Goal: Complete application form

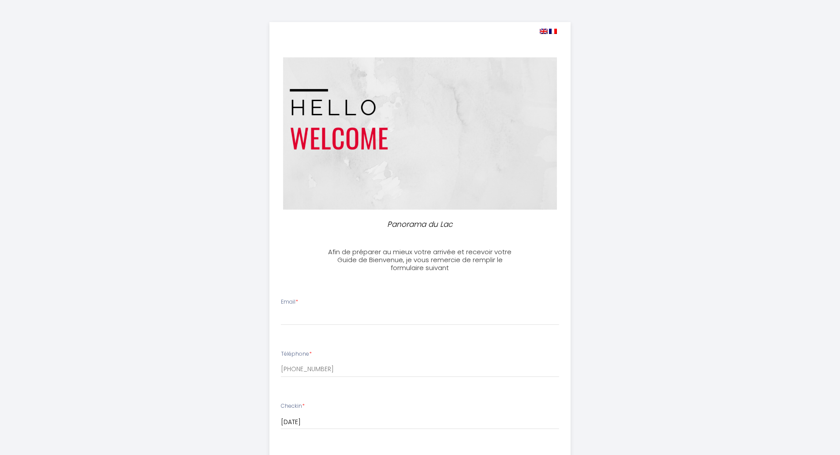
select select
click at [297, 313] on input "Email *" at bounding box center [420, 317] width 278 height 16
type input "[PERSON_NAME][EMAIL_ADDRESS][DOMAIN_NAME]"
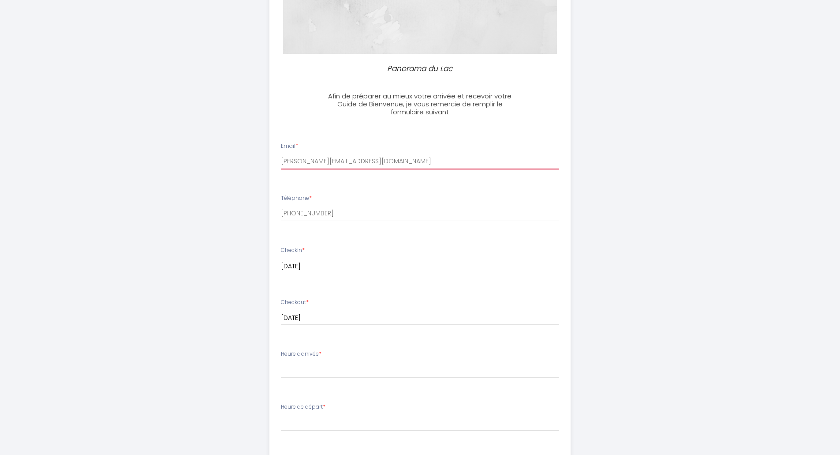
scroll to position [176, 0]
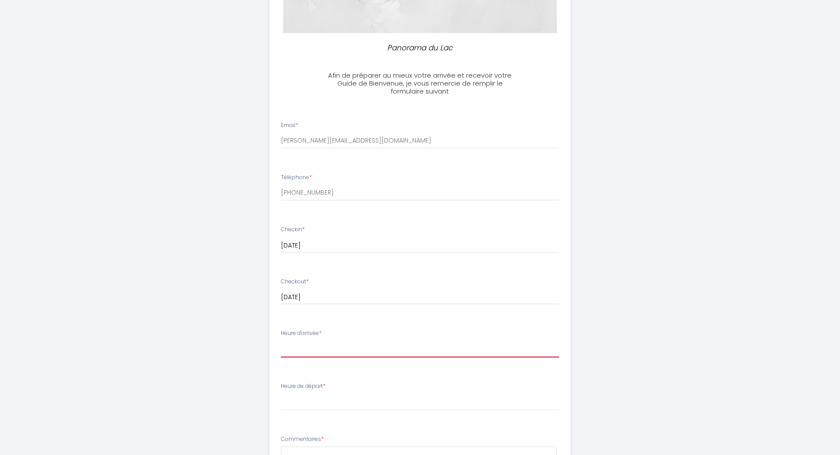
click at [309, 347] on select "00:00 00:30 01:00 01:30 02:00 02:30 03:00 03:30 04:00 04:30 05:00 05:30 06:00 0…" at bounding box center [420, 349] width 278 height 17
select select "16:30"
click at [281, 341] on select "00:00 00:30 01:00 01:30 02:00 02:30 03:00 03:30 04:00 04:30 05:00 05:30 06:00 0…" at bounding box center [420, 349] width 278 height 17
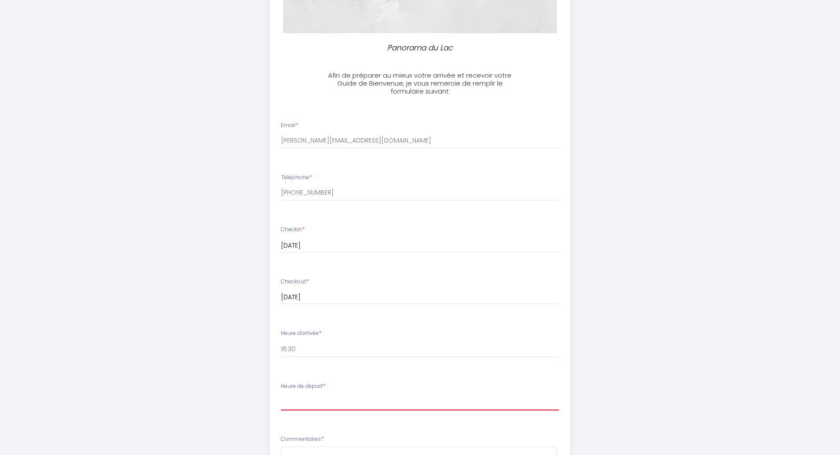
click at [313, 405] on select "00:00 00:30 01:00 01:30 02:00 02:30 03:00 03:30 04:00 04:30 05:00 05:30 06:00 0…" at bounding box center [420, 402] width 278 height 17
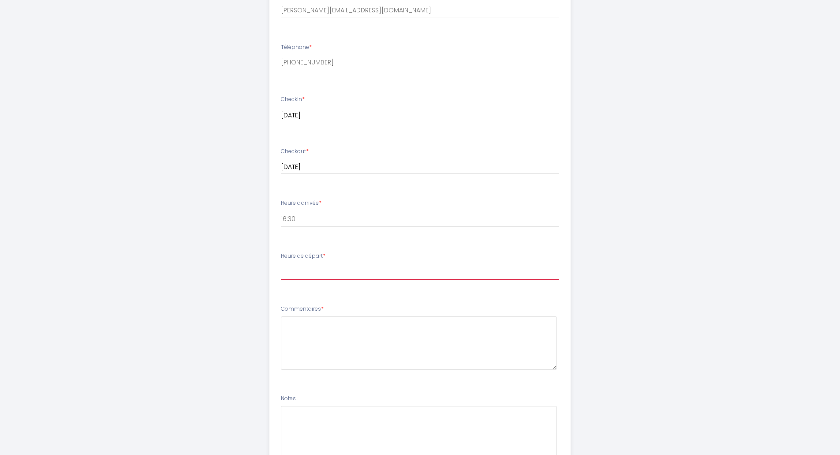
scroll to position [309, 0]
click at [308, 271] on select "00:00 00:30 01:00 01:30 02:00 02:30 03:00 03:30 04:00 04:30 05:00 05:30 06:00 0…" at bounding box center [420, 269] width 278 height 17
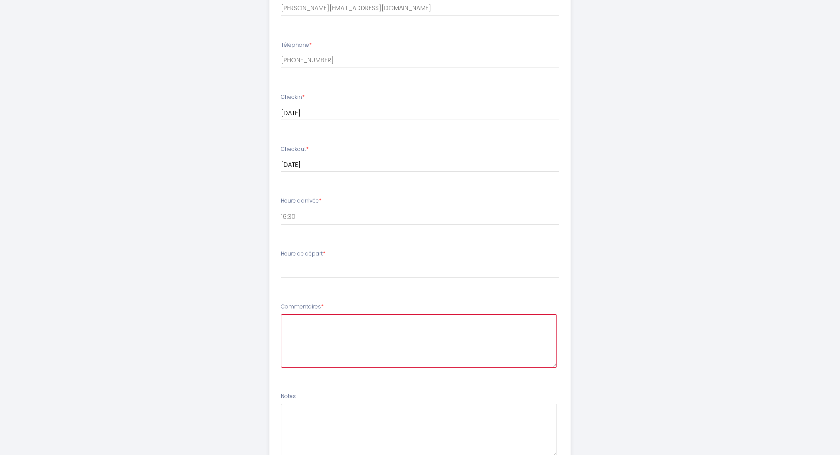
click at [319, 327] on textarea at bounding box center [419, 340] width 276 height 53
click at [311, 271] on select "00:00 00:30 01:00 01:30 02:00 02:30 03:00 03:30 04:00 04:30 05:00 05:30 06:00 0…" at bounding box center [420, 269] width 278 height 17
click at [314, 275] on select "00:00 00:30 01:00 01:30 02:00 02:30 03:00 03:30 04:00 04:30 05:00 05:30 06:00 0…" at bounding box center [420, 269] width 278 height 17
select select "12:00"
click at [281, 261] on select "00:00 00:30 01:00 01:30 02:00 02:30 03:00 03:30 04:00 04:30 05:00 05:30 06:00 0…" at bounding box center [420, 269] width 278 height 17
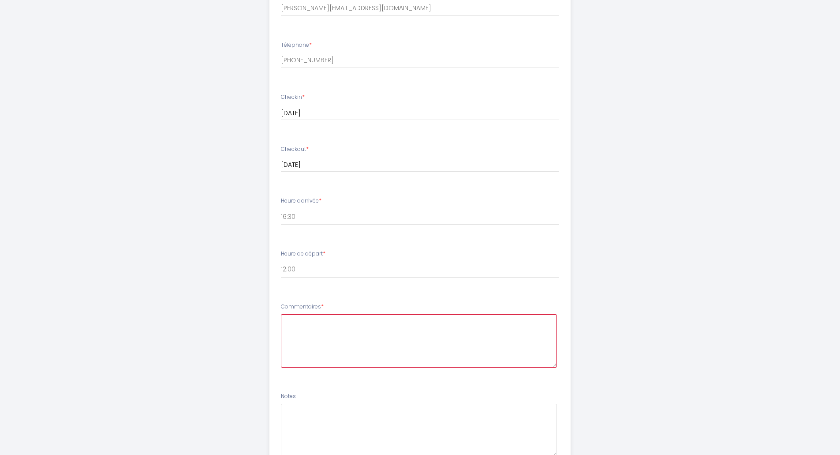
click at [323, 328] on textarea at bounding box center [419, 340] width 276 height 53
click at [483, 334] on textarea "Bonjour, Nous sommes 3 amis qui venons pratiquer l'aviron sur Annecy" at bounding box center [419, 340] width 276 height 53
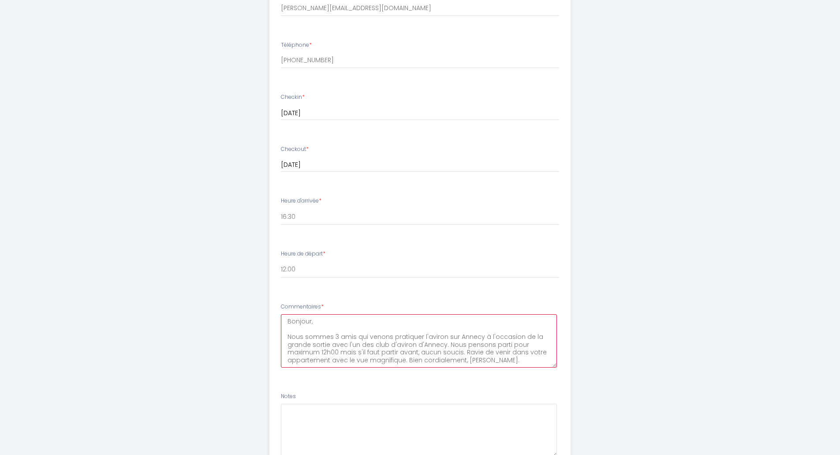
click at [503, 346] on textarea "Bonjour, Nous sommes 3 amis qui venons pratiquer l'aviron sur Annecy à l'occasi…" at bounding box center [419, 340] width 276 height 53
click at [476, 353] on textarea "Bonjour, Nous sommes 3 amis qui venons pratiquer l'aviron sur Annecy à l'occasi…" at bounding box center [419, 340] width 276 height 53
click at [466, 351] on textarea "Bonjour, Nous sommes 3 amis qui venons pratiquer l'aviron sur Annecy à l'occasi…" at bounding box center [419, 340] width 276 height 53
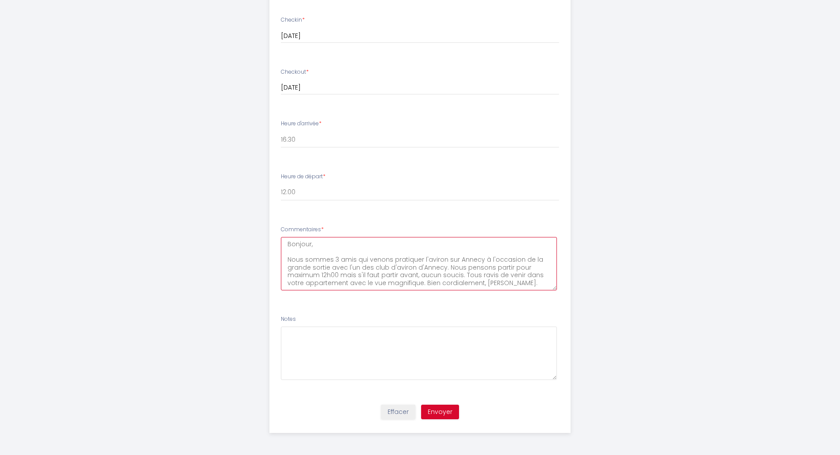
type textarea "Bonjour, Nous sommes 3 amis qui venons pratiquer l'aviron sur Annecy à l'occasi…"
click at [446, 412] on button "Envoyer" at bounding box center [440, 412] width 38 height 15
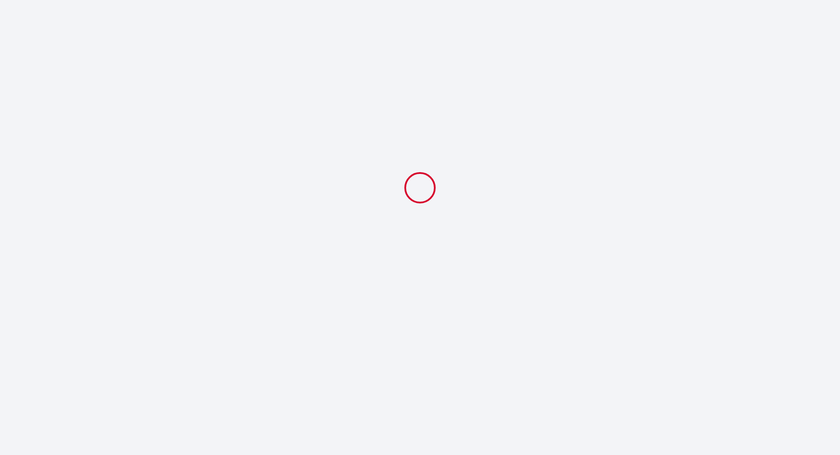
scroll to position [0, 0]
select select "16:30"
select select "12:00"
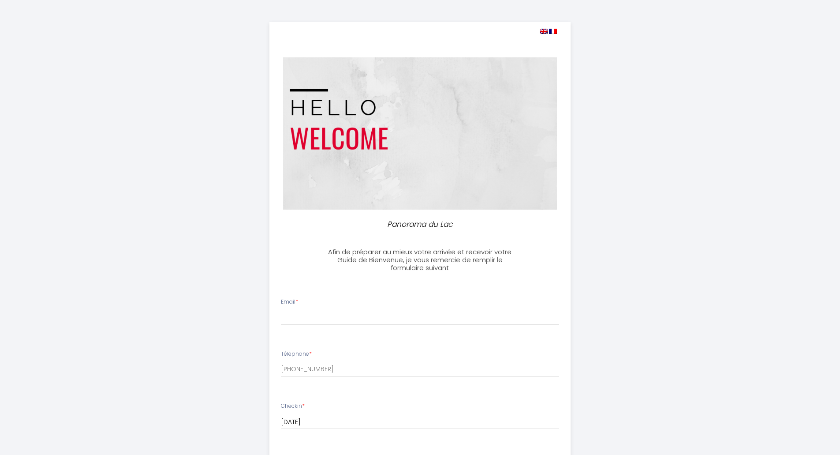
select select
click at [300, 312] on input "Email *" at bounding box center [420, 317] width 278 height 16
type input "[PERSON_NAME][EMAIL_ADDRESS][DOMAIN_NAME]"
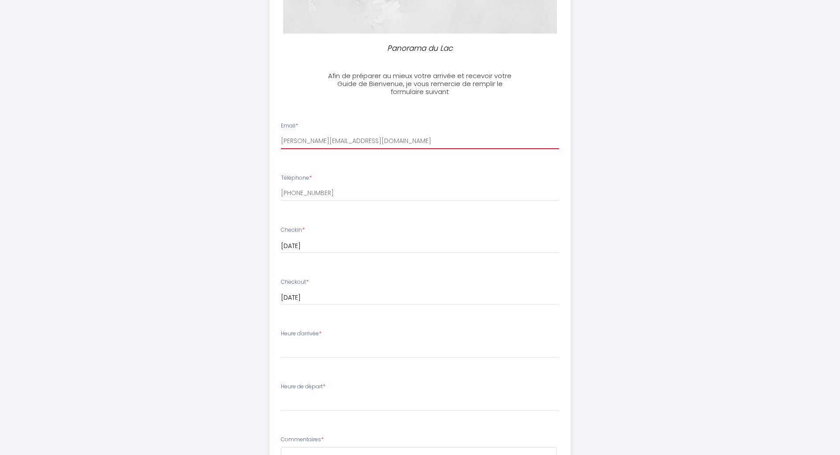
scroll to position [176, 0]
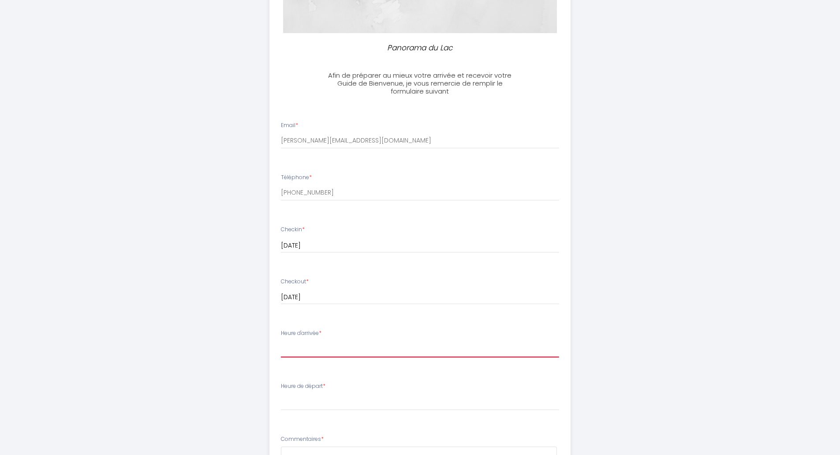
click at [304, 347] on select "00:00 00:30 01:00 01:30 02:00 02:30 03:00 03:30 04:00 04:30 05:00 05:30 06:00 0…" at bounding box center [420, 349] width 278 height 17
select select "16:30"
click at [281, 341] on select "00:00 00:30 01:00 01:30 02:00 02:30 03:00 03:30 04:00 04:30 05:00 05:30 06:00 0…" at bounding box center [420, 349] width 278 height 17
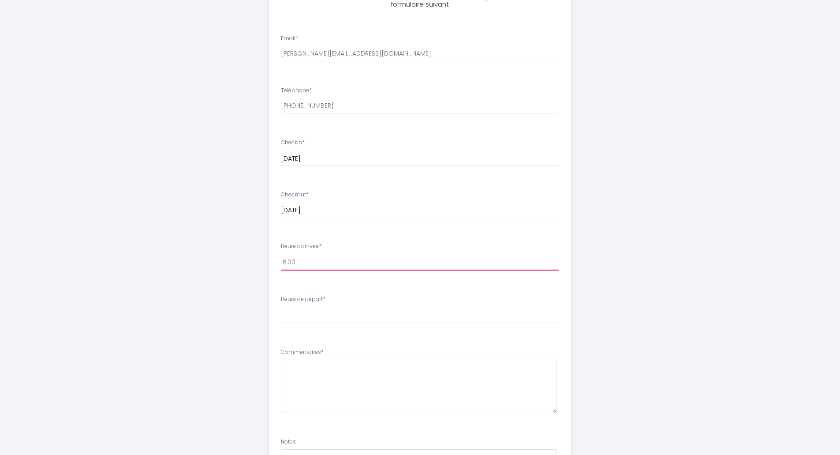
scroll to position [265, 0]
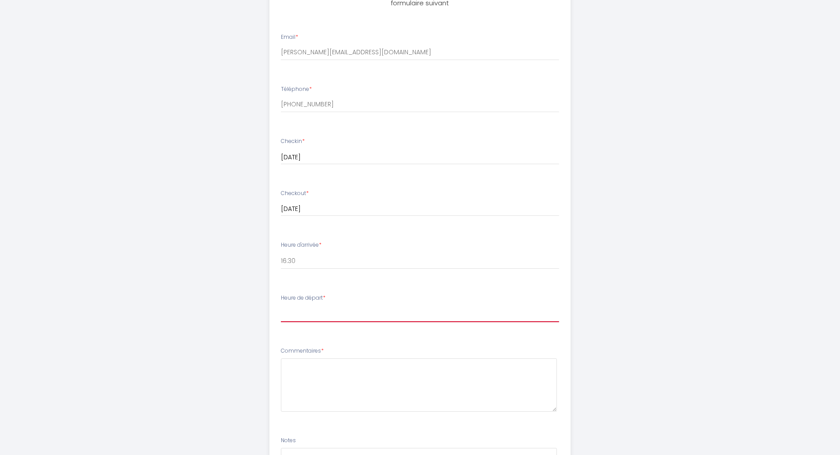
click at [295, 306] on select "00:00 00:30 01:00 01:30 02:00 02:30 03:00 03:30 04:00 04:30 05:00 05:30 06:00 0…" at bounding box center [420, 313] width 278 height 17
select select "10:00"
click at [281, 305] on select "00:00 00:30 01:00 01:30 02:00 02:30 03:00 03:30 04:00 04:30 05:00 05:30 06:00 0…" at bounding box center [420, 313] width 278 height 17
click at [304, 373] on textarea at bounding box center [419, 384] width 276 height 53
click at [312, 369] on textarea "Erratum, je viens de me rendre compte que nous devons quitter les lieux à 10h00." at bounding box center [419, 384] width 276 height 53
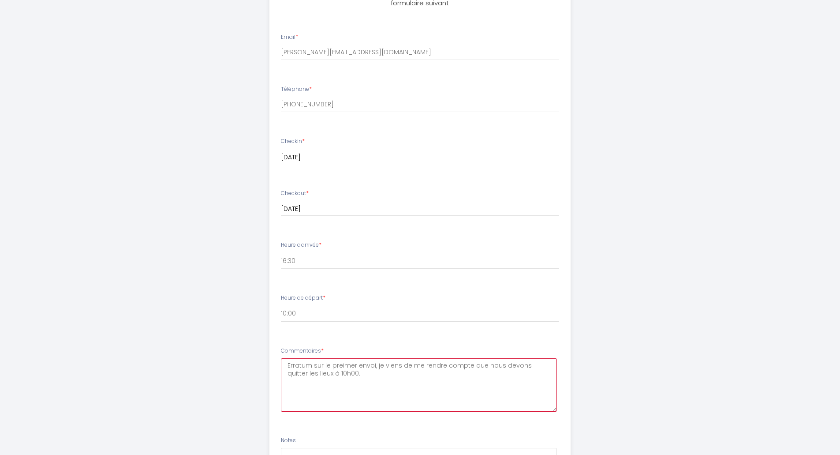
click at [356, 377] on textarea "Erratum sur le preimer envoi, je viens de me rendre compte que nous devons quit…" at bounding box center [419, 384] width 276 height 53
click at [356, 381] on textarea "Erratum sur le premier envoi, je viens de me rendre compte que nous devons quit…" at bounding box center [419, 384] width 276 height 53
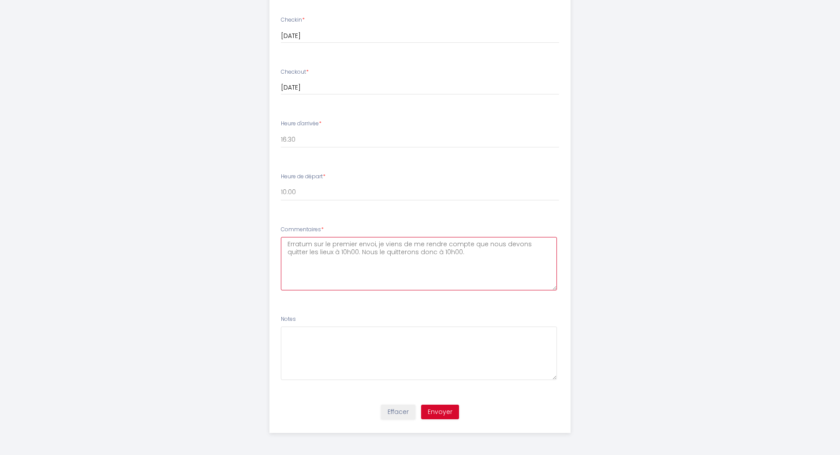
type textarea "Erratum sur le premier envoi, je viens de me rendre compte que nous devons quit…"
click at [436, 411] on button "Envoyer" at bounding box center [440, 412] width 38 height 15
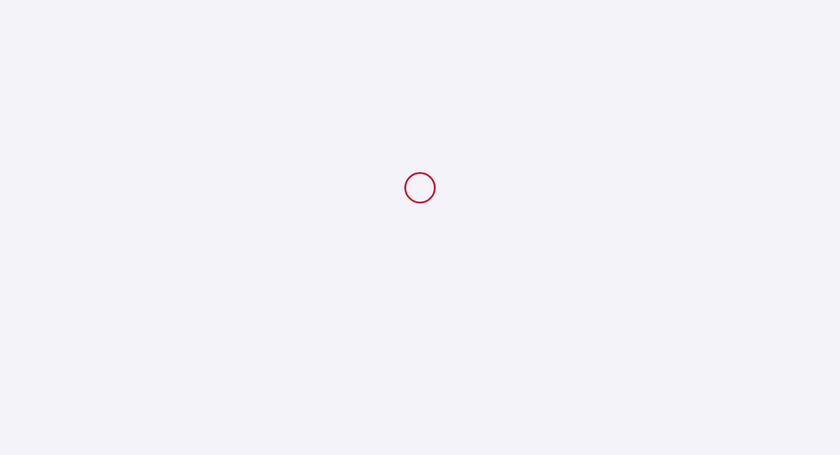
scroll to position [0, 0]
select select "16:30"
select select "10:00"
